Goal: Information Seeking & Learning: Learn about a topic

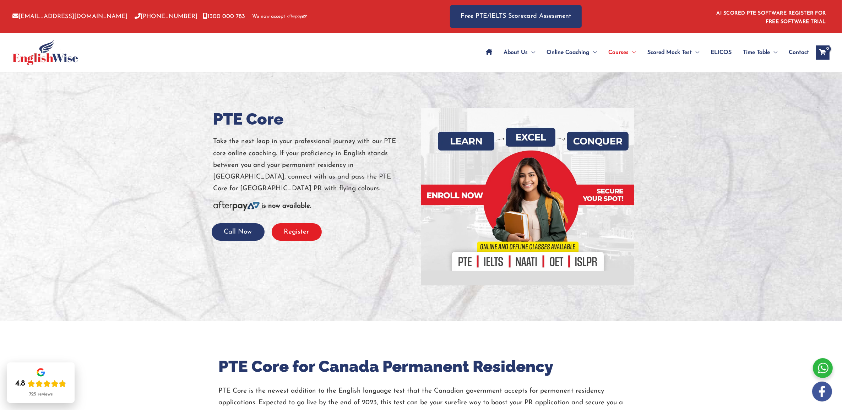
click at [305, 241] on button "Register" at bounding box center [297, 231] width 50 height 17
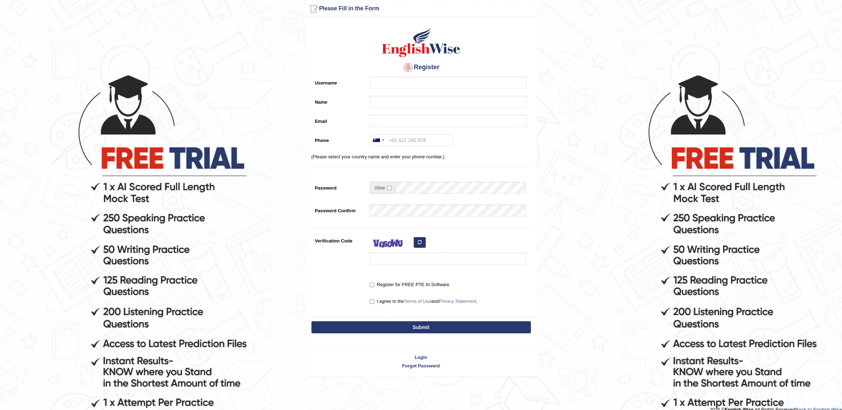
scroll to position [21, 0]
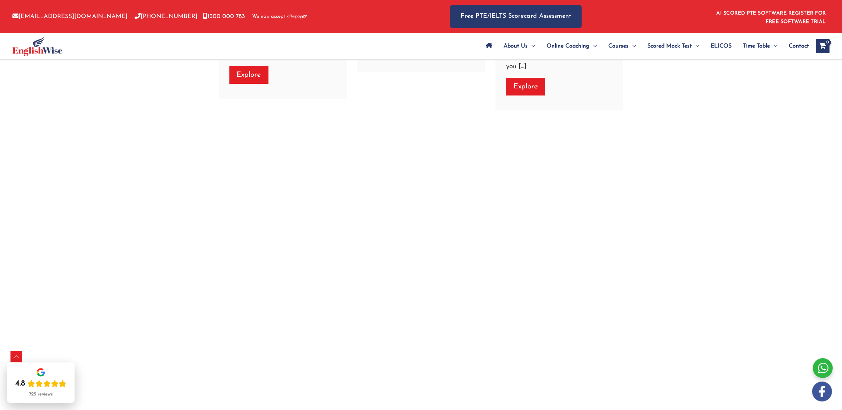
scroll to position [3239, 0]
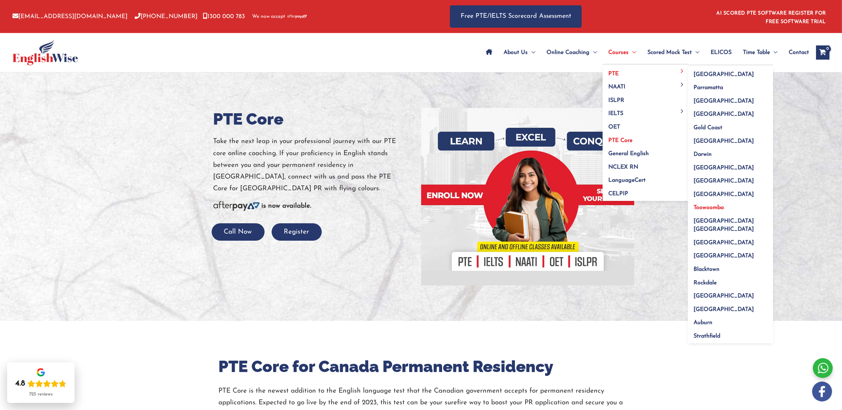
scroll to position [44, 0]
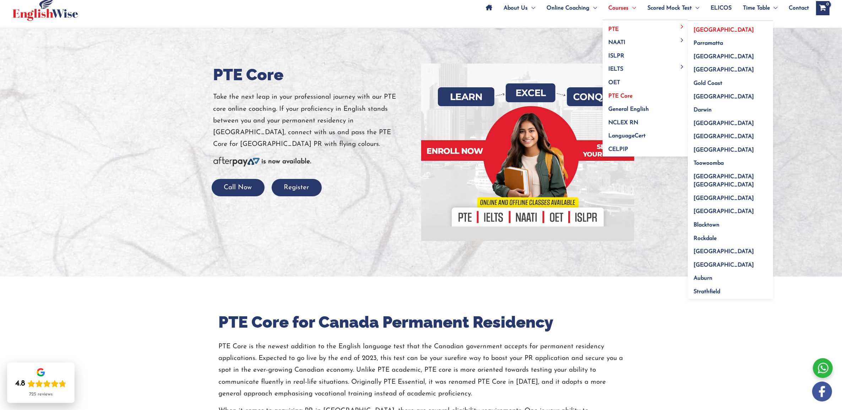
click at [693, 33] on span "[GEOGRAPHIC_DATA]" at bounding box center [723, 30] width 60 height 6
